Goal: Navigation & Orientation: Find specific page/section

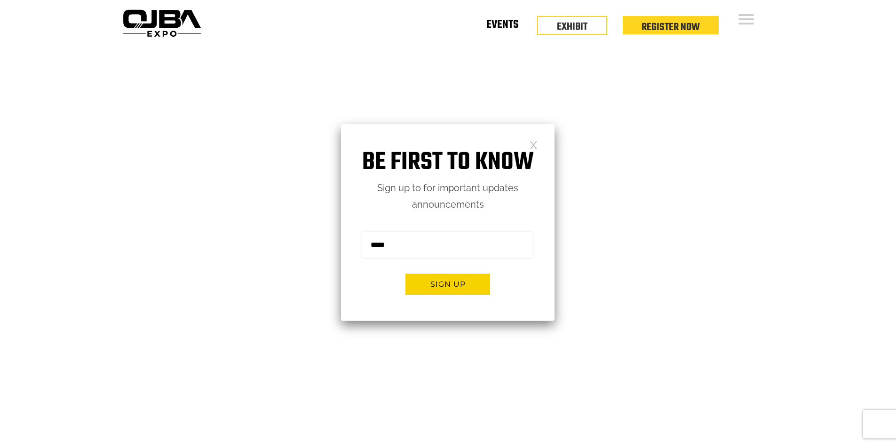
click at [515, 28] on link "Events" at bounding box center [502, 26] width 32 height 3
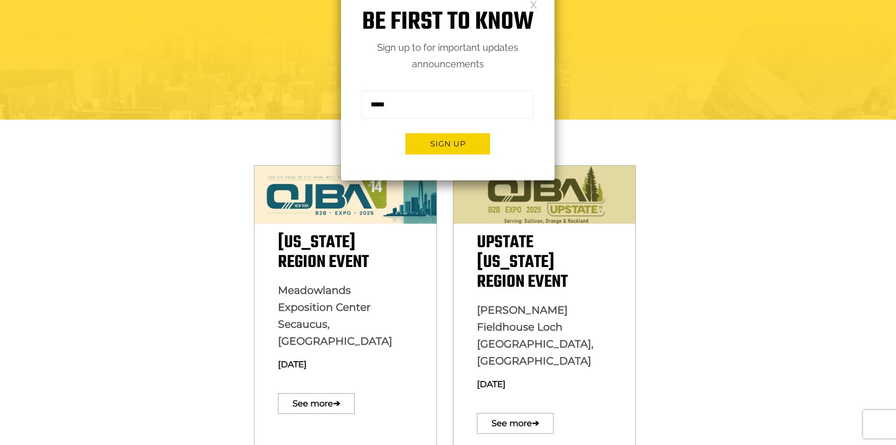
scroll to position [141, 0]
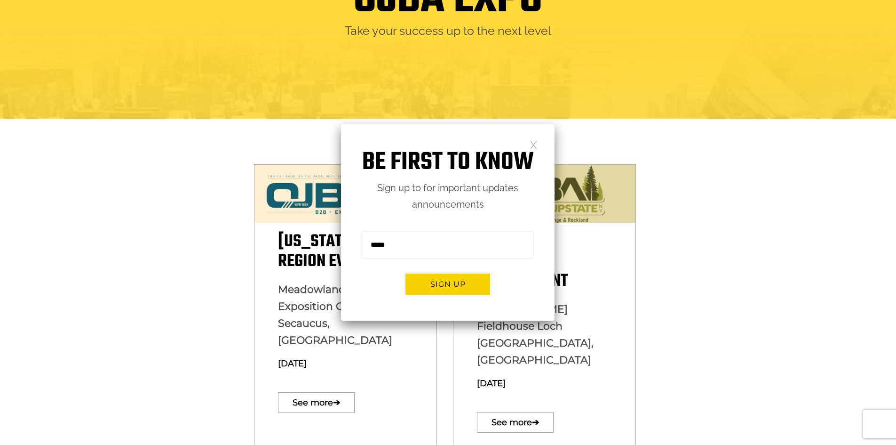
click at [539, 150] on h1 "Be first to know" at bounding box center [448, 163] width 214 height 30
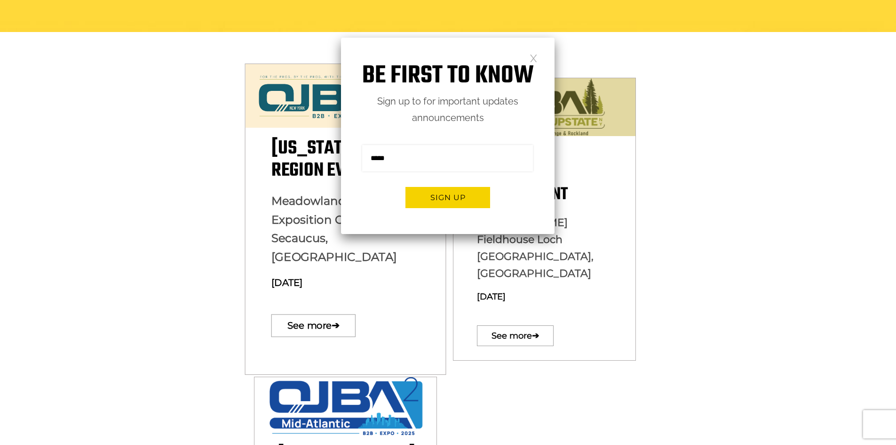
scroll to position [235, 0]
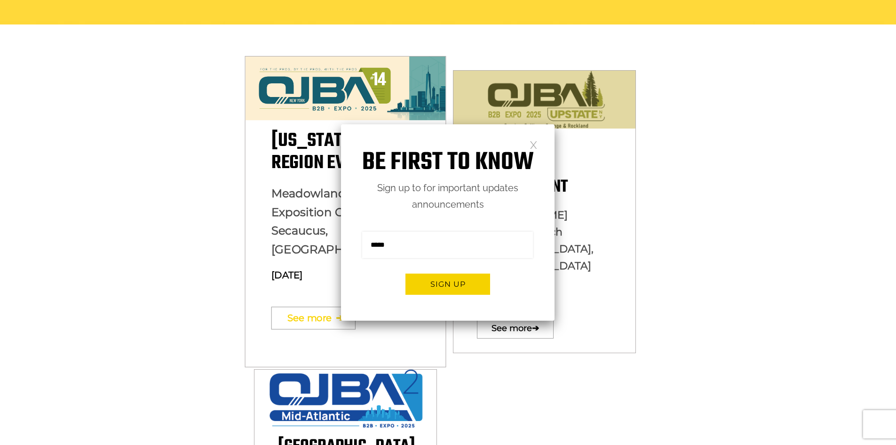
click at [297, 306] on link "See more ➔" at bounding box center [313, 317] width 84 height 23
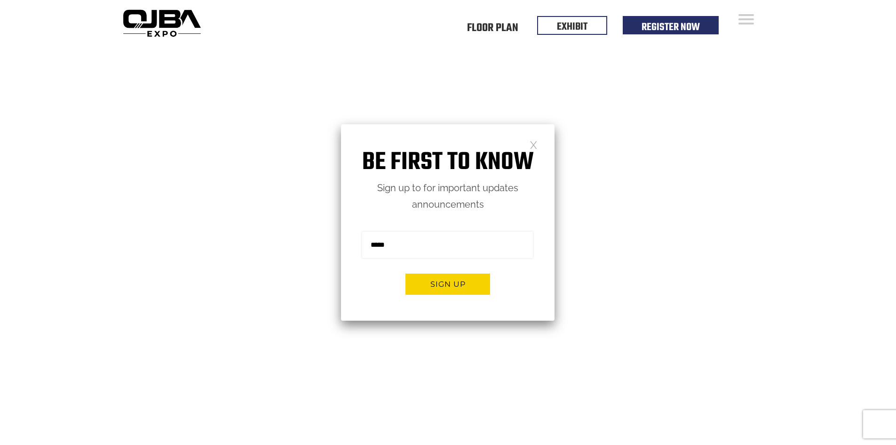
click at [536, 147] on link at bounding box center [534, 144] width 8 height 8
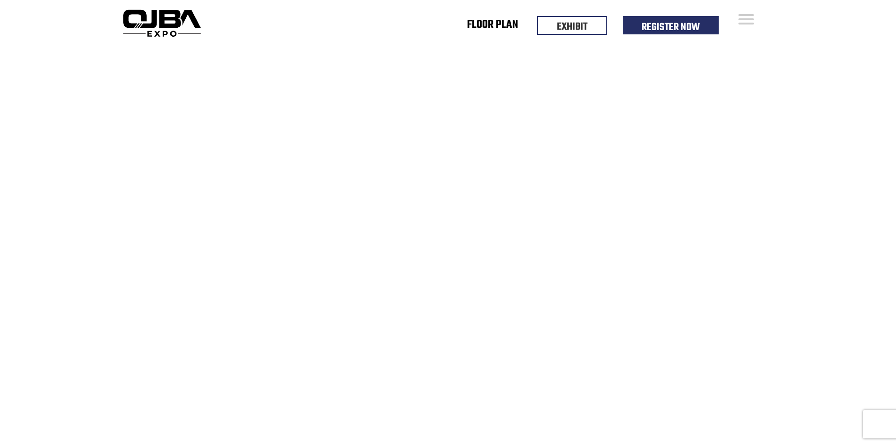
click at [488, 28] on link "Floor Plan" at bounding box center [492, 26] width 51 height 3
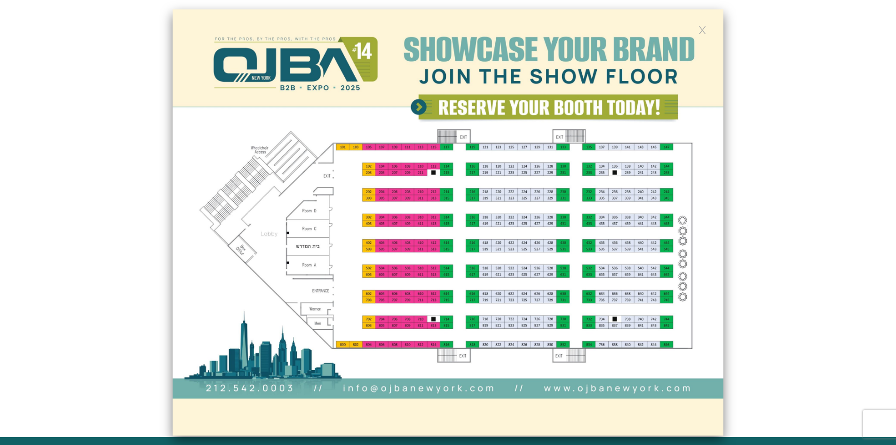
scroll to position [282, 0]
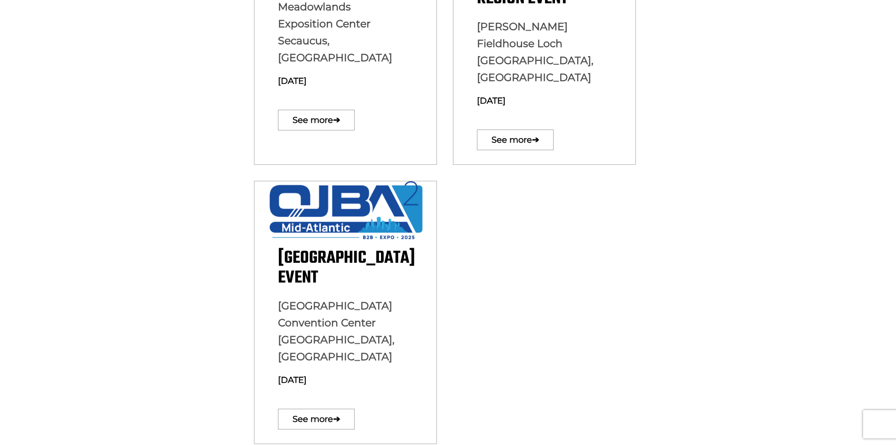
scroll to position [612, 0]
